Goal: Information Seeking & Learning: Learn about a topic

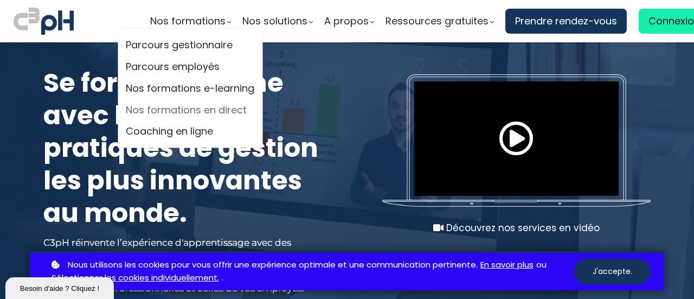
click at [218, 109] on link "Nos formations en direct" at bounding box center [190, 110] width 128 height 16
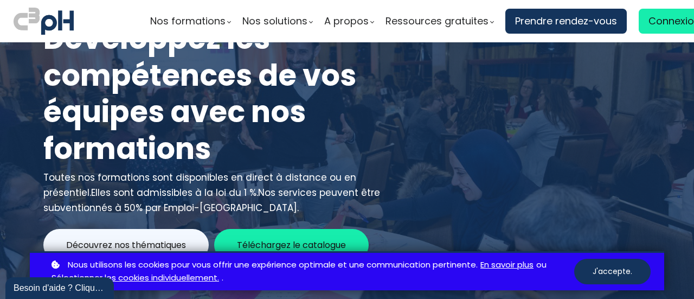
scroll to position [108, 0]
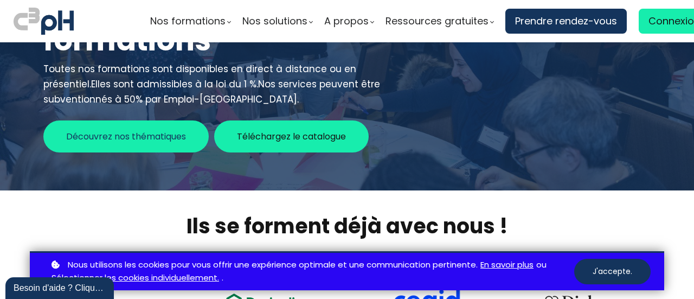
click at [176, 124] on button "Découvrez nos thématiques" at bounding box center [125, 136] width 165 height 32
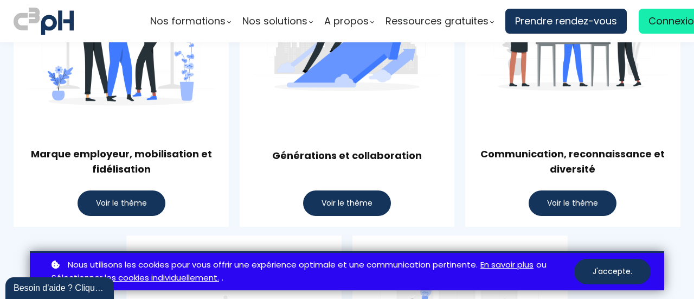
scroll to position [589, 0]
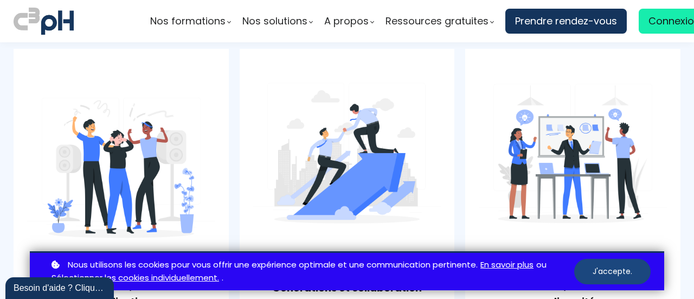
click at [621, 274] on button "J'accepte." at bounding box center [612, 271] width 76 height 25
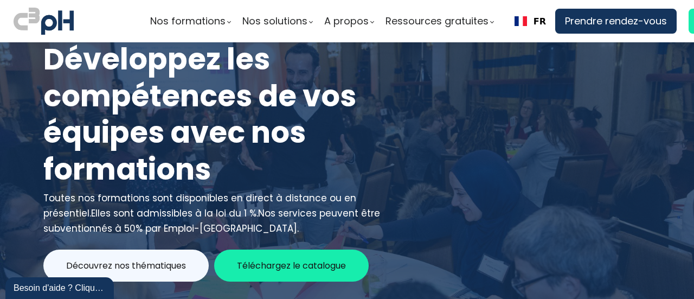
scroll to position [0, 0]
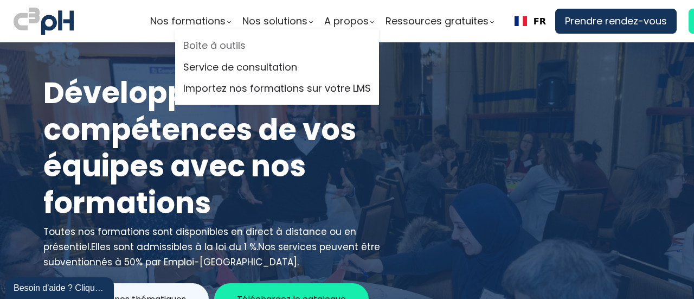
click at [237, 44] on link "Boite à outils" at bounding box center [277, 45] width 188 height 16
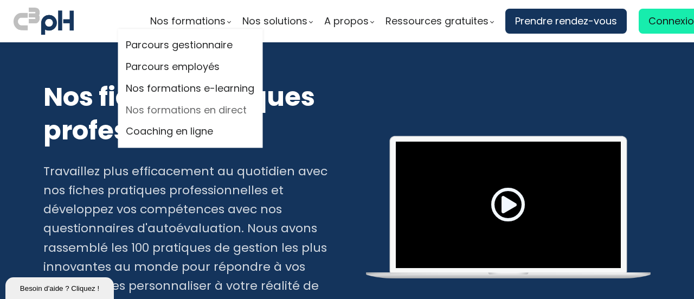
click at [204, 108] on link "Nos formations en direct" at bounding box center [190, 110] width 128 height 16
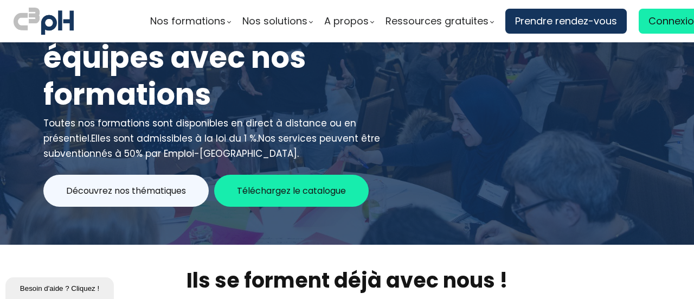
scroll to position [54, 0]
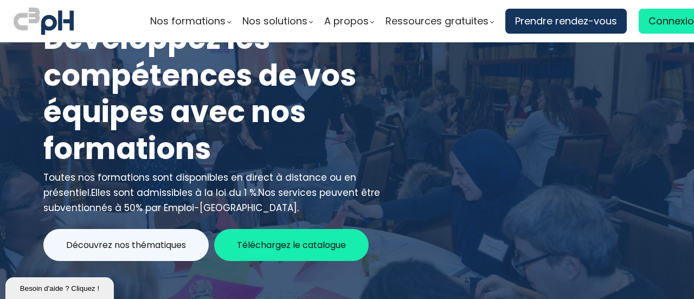
drag, startPoint x: 136, startPoint y: 182, endPoint x: 167, endPoint y: 184, distance: 30.9
click at [239, 191] on div "Toutes nos formations sont disponibles en direct à distance ou en présentiel. E…" at bounding box center [212, 193] width 339 height 46
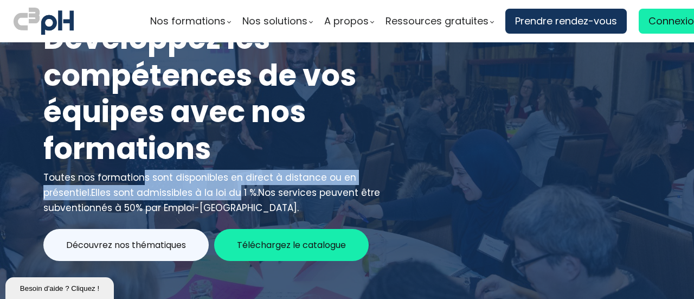
click at [146, 179] on div "Toutes nos formations sont disponibles en direct à distance ou en présentiel. E…" at bounding box center [212, 193] width 339 height 46
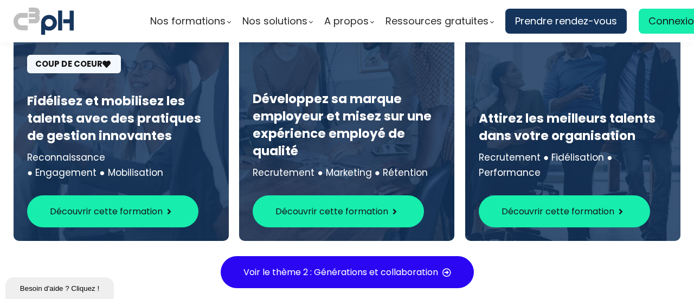
scroll to position [2440, 0]
